Goal: Navigation & Orientation: Find specific page/section

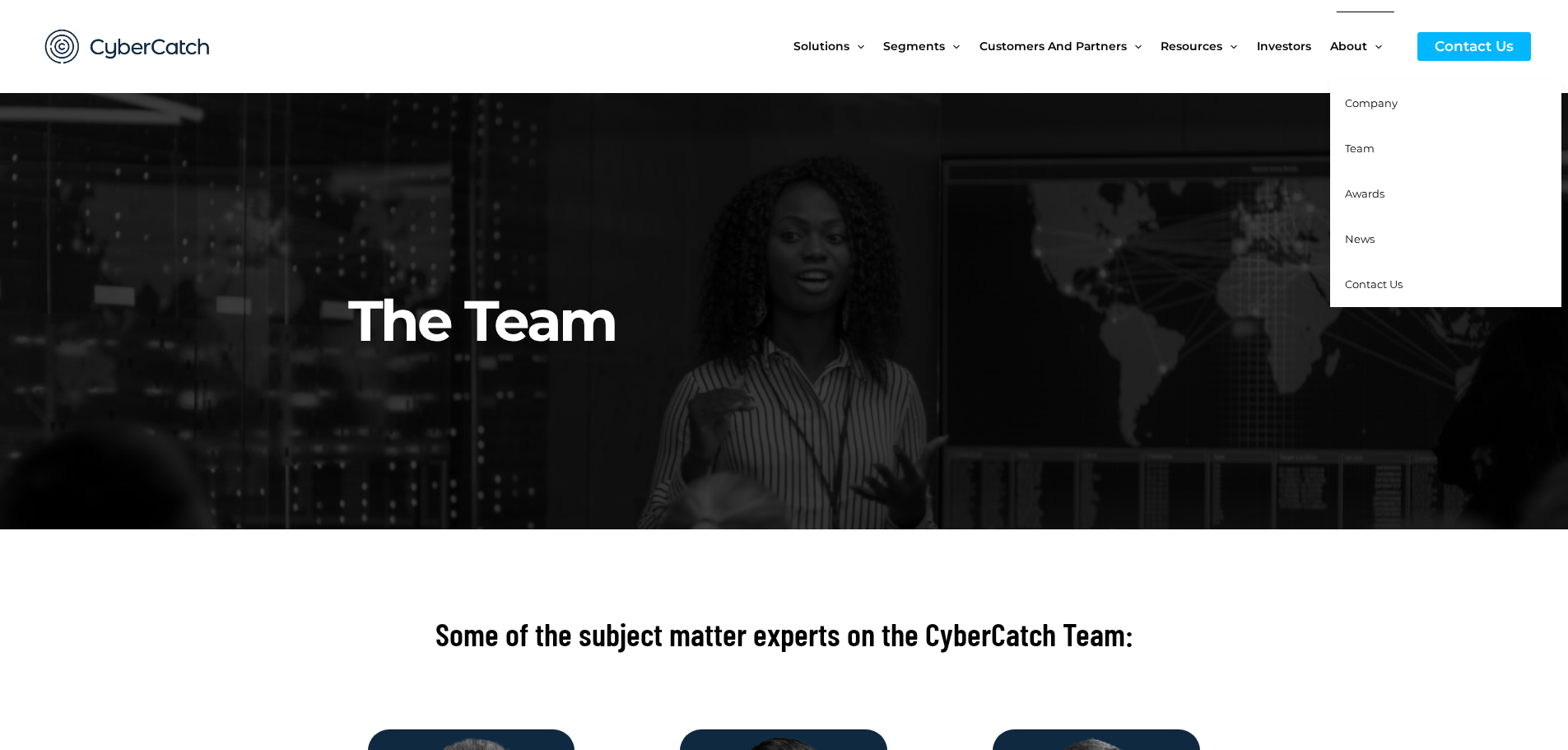
click at [1368, 282] on span "Contact Us" at bounding box center [1373, 284] width 58 height 13
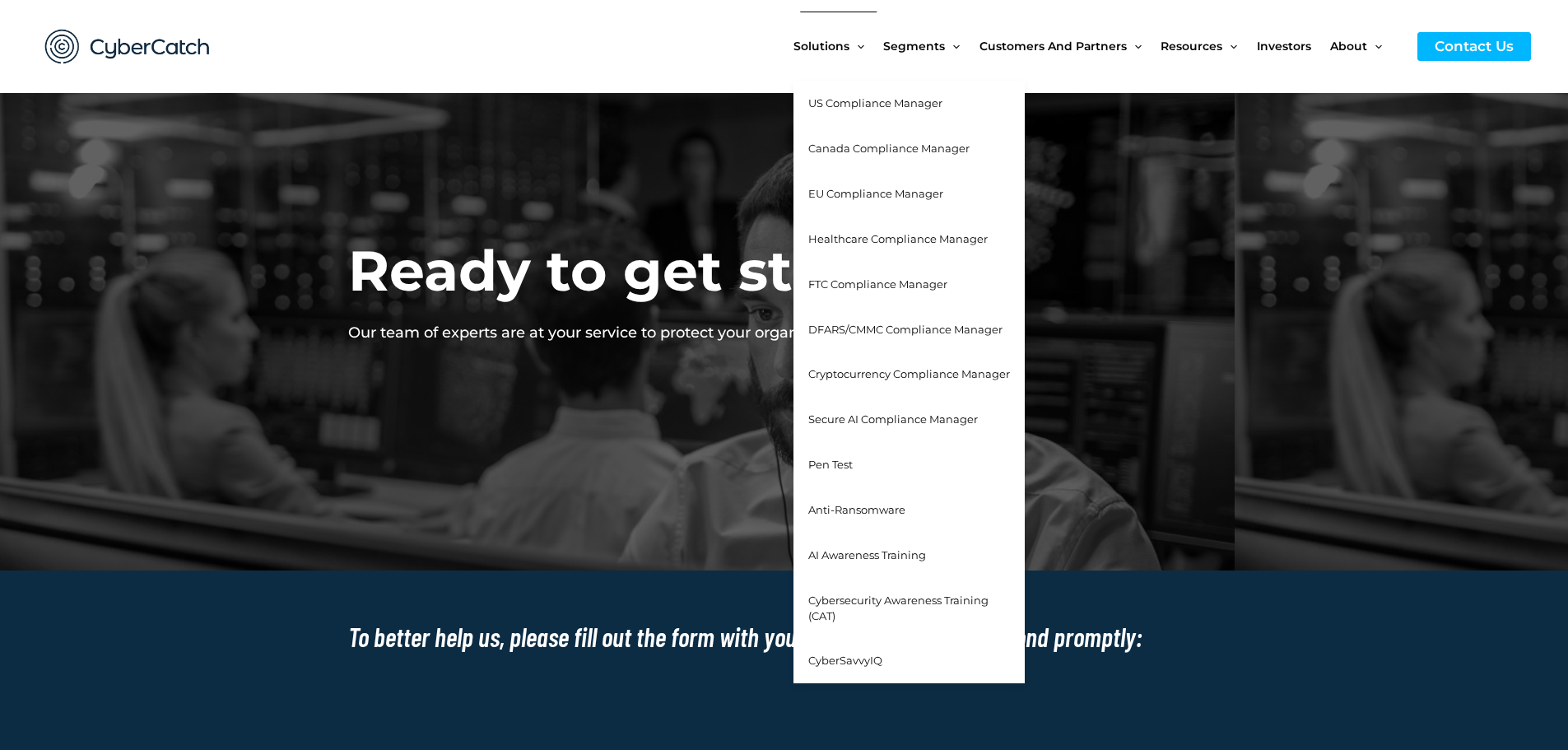
click at [852, 462] on span "Pen Test" at bounding box center [830, 464] width 44 height 13
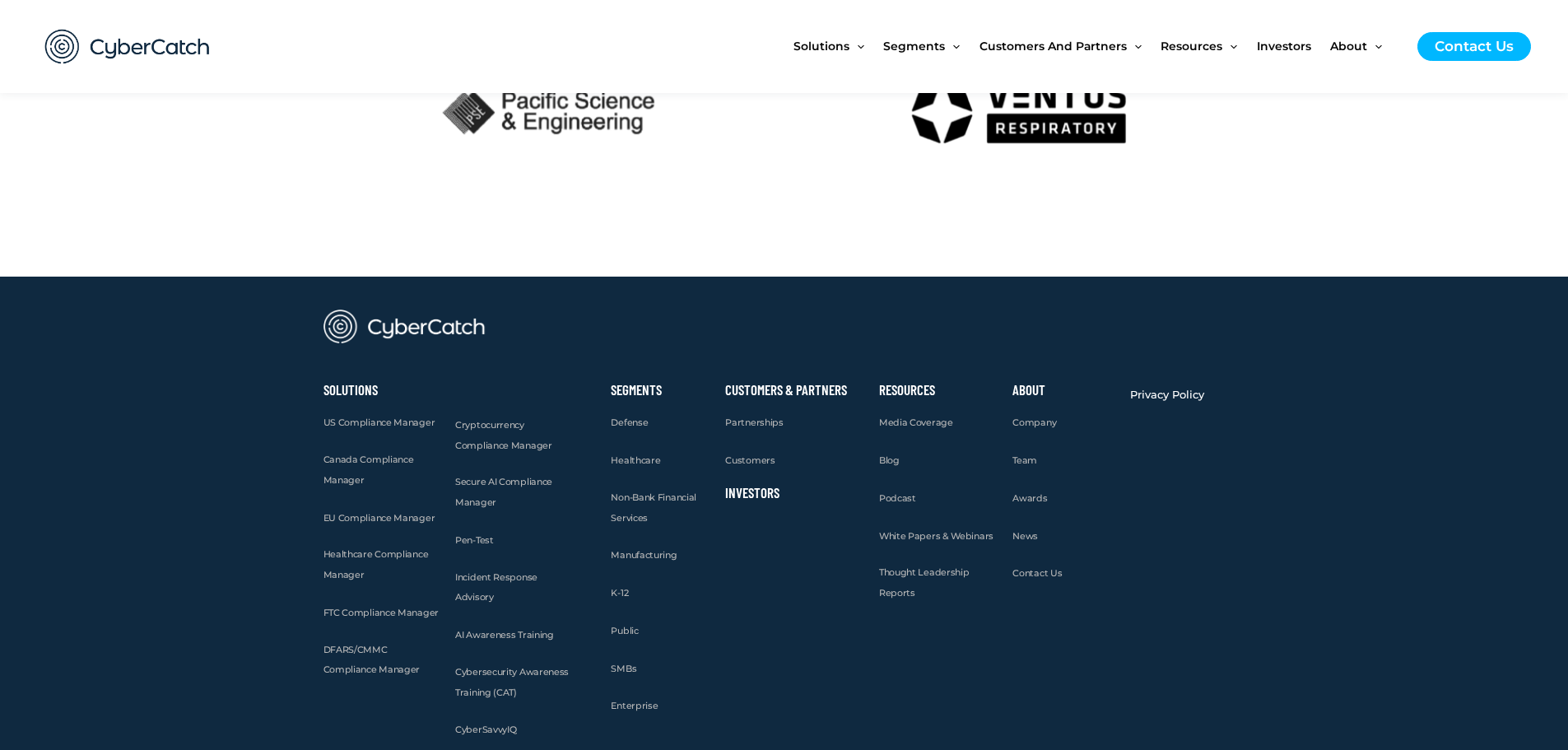
scroll to position [3372, 0]
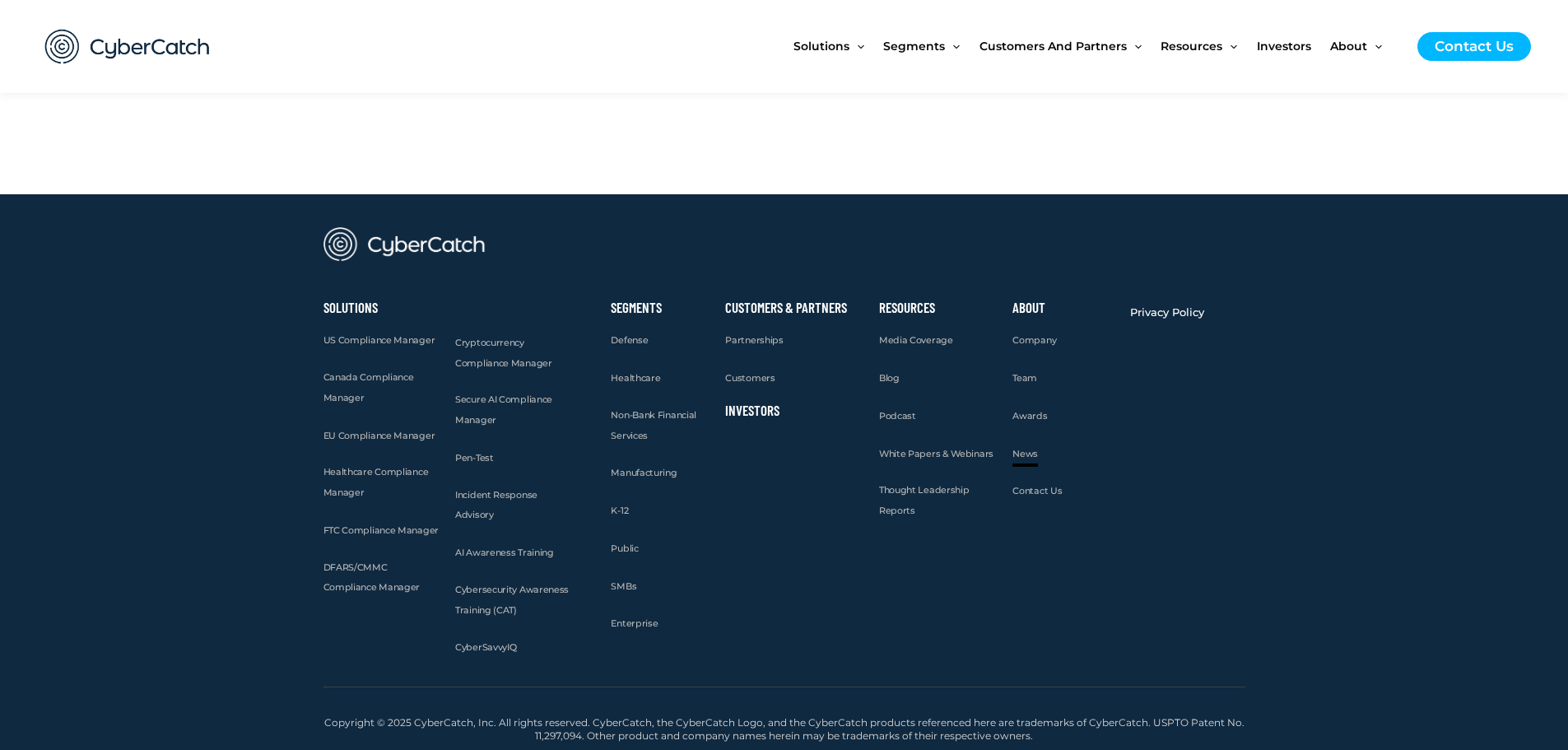
click at [1021, 451] on span "News" at bounding box center [1025, 454] width 25 height 12
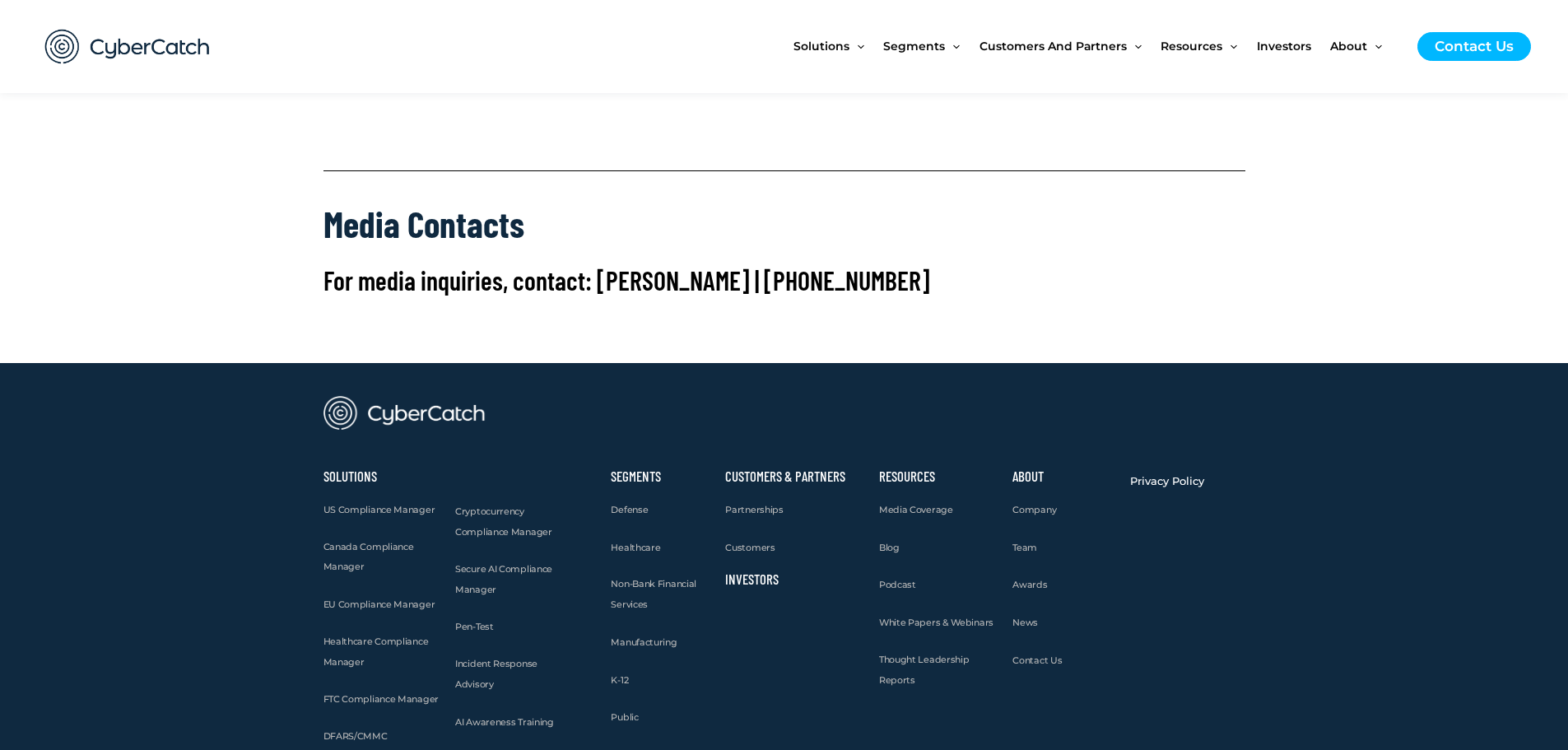
scroll to position [7034, 0]
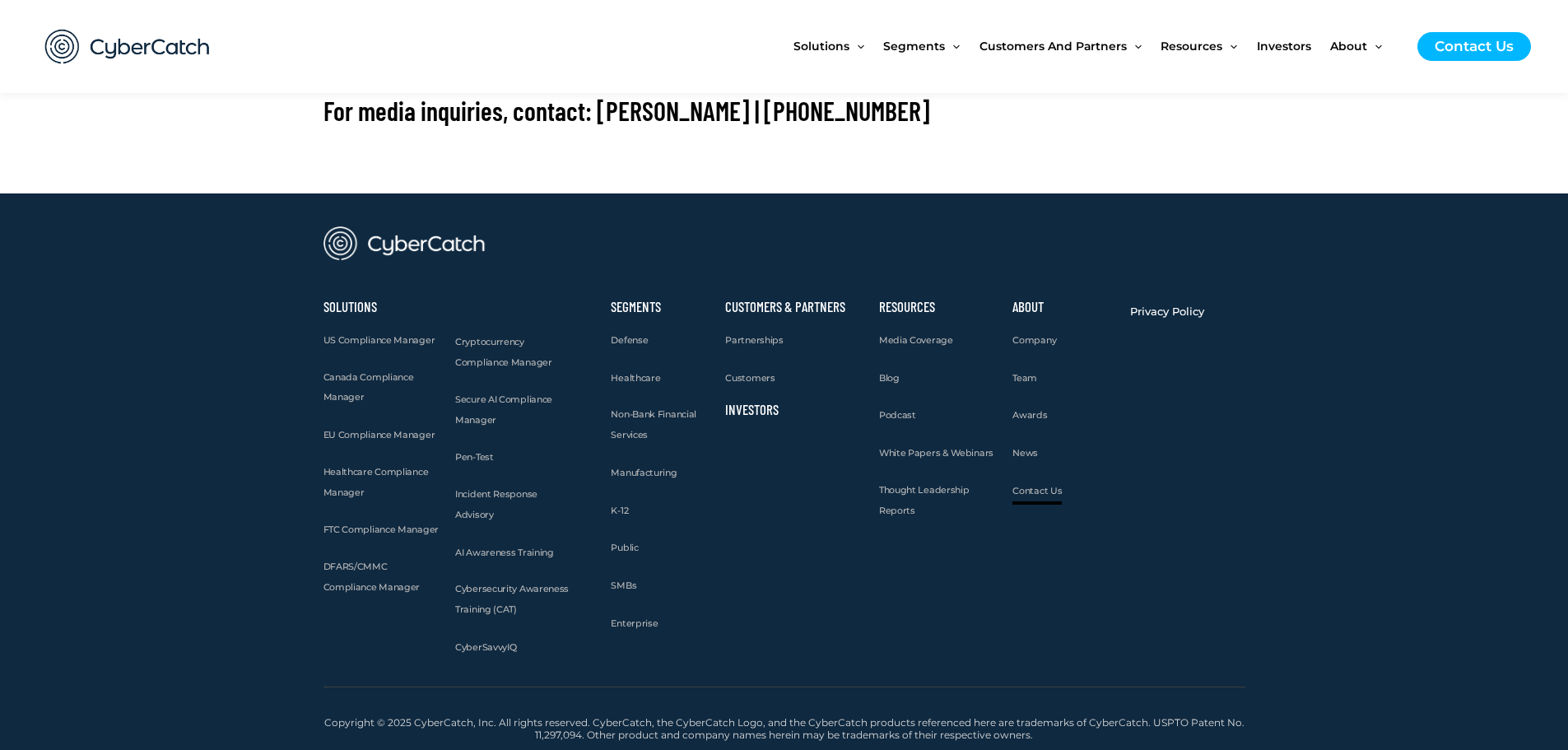
click at [1049, 489] on span "Contact Us" at bounding box center [1037, 491] width 49 height 12
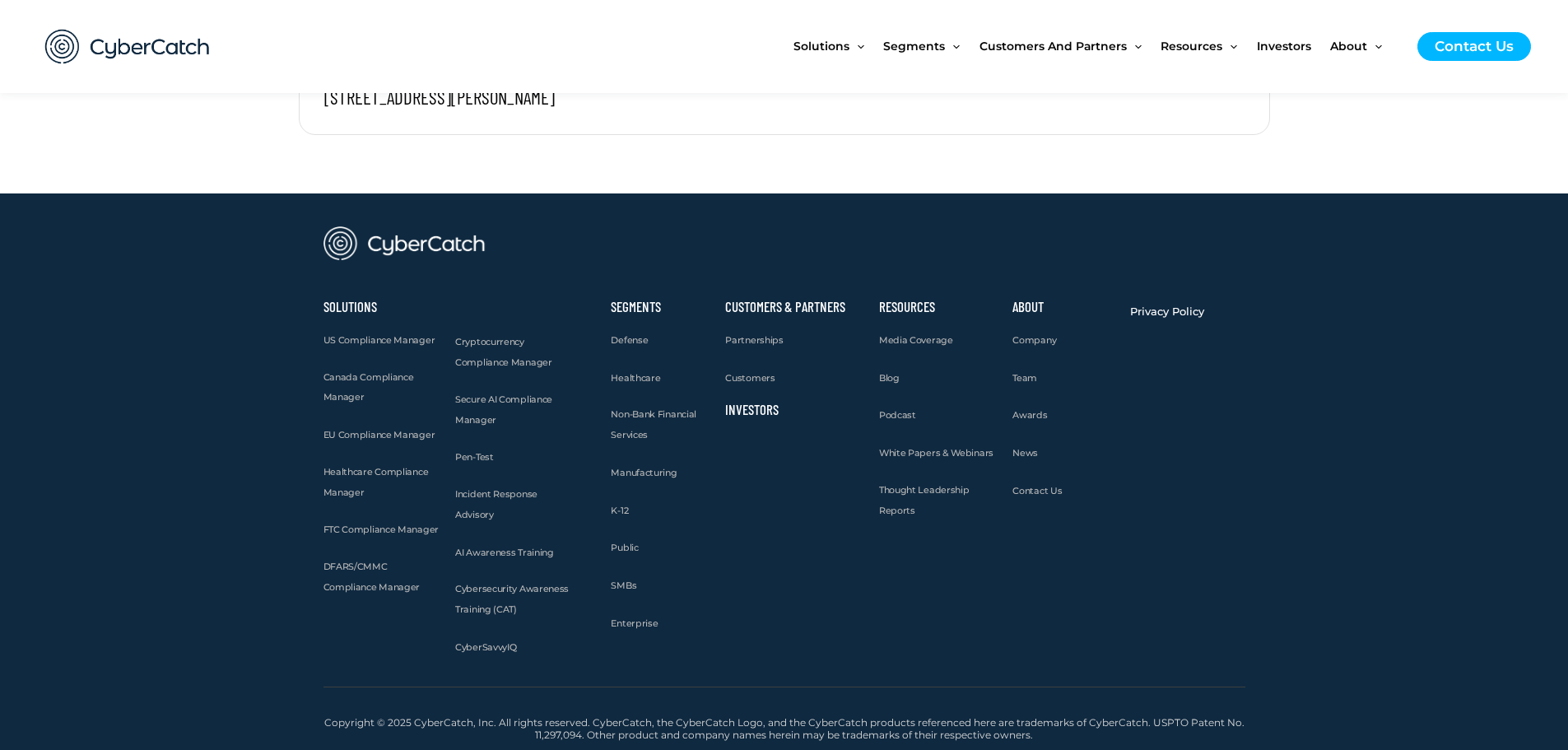
scroll to position [2240, 0]
click at [1035, 341] on span "Company" at bounding box center [1034, 340] width 44 height 12
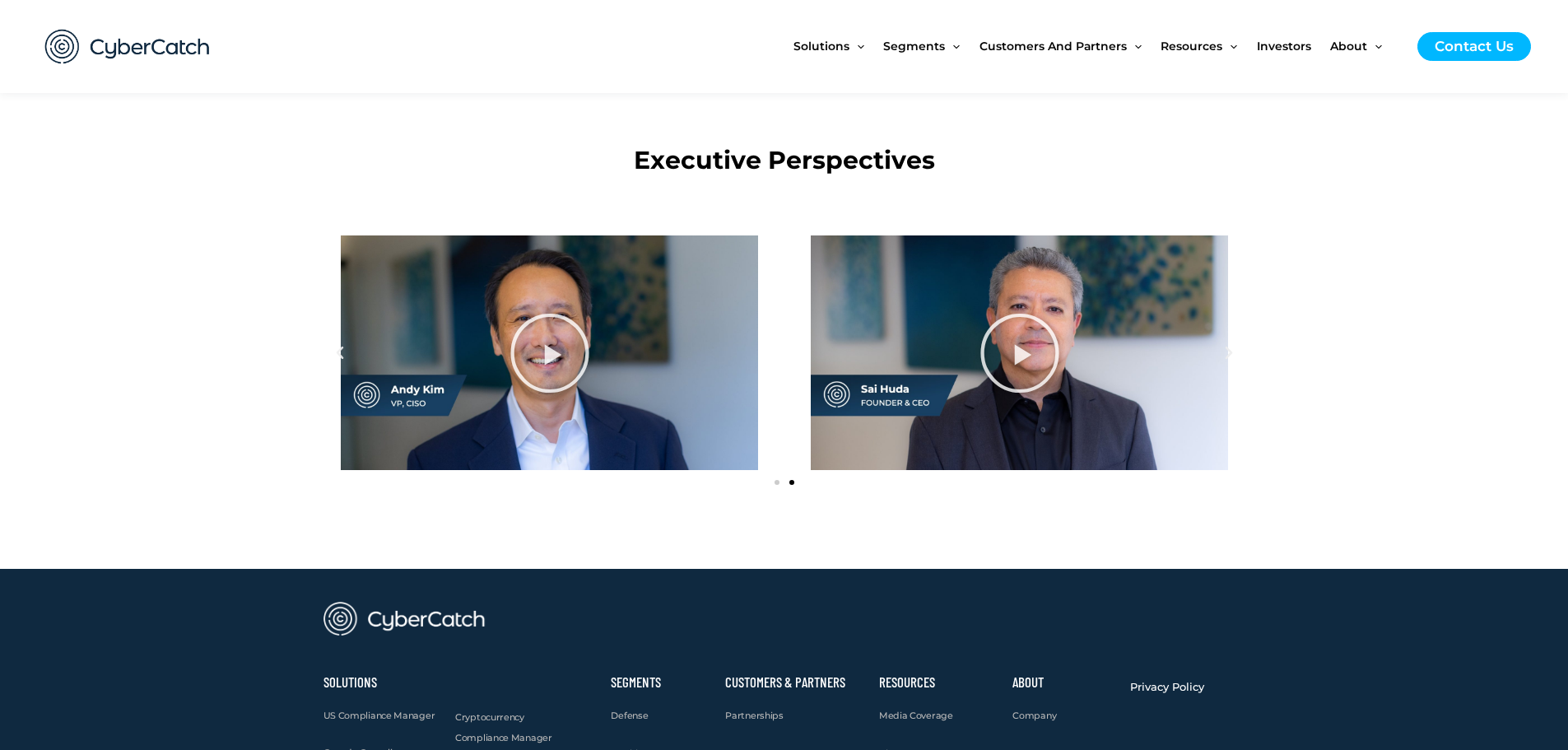
scroll to position [1728, 0]
